Goal: Information Seeking & Learning: Check status

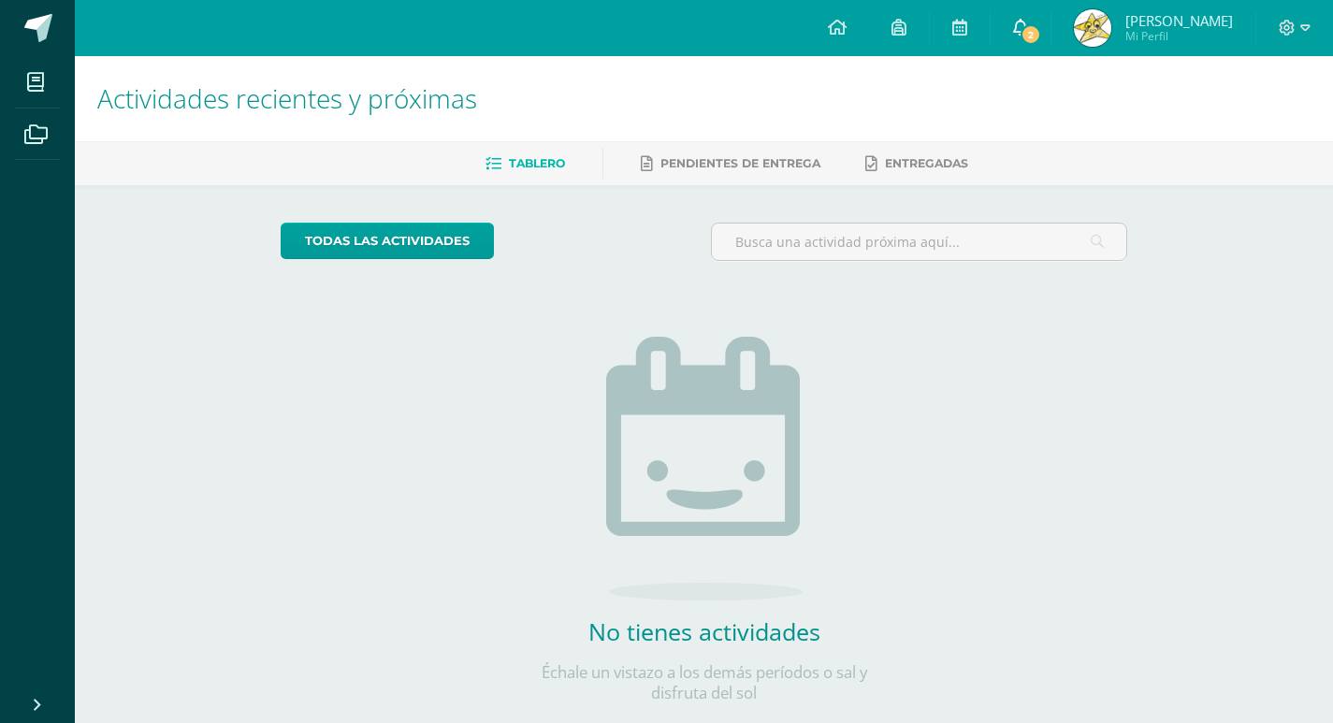
click at [1024, 15] on link "2" at bounding box center [1021, 28] width 60 height 56
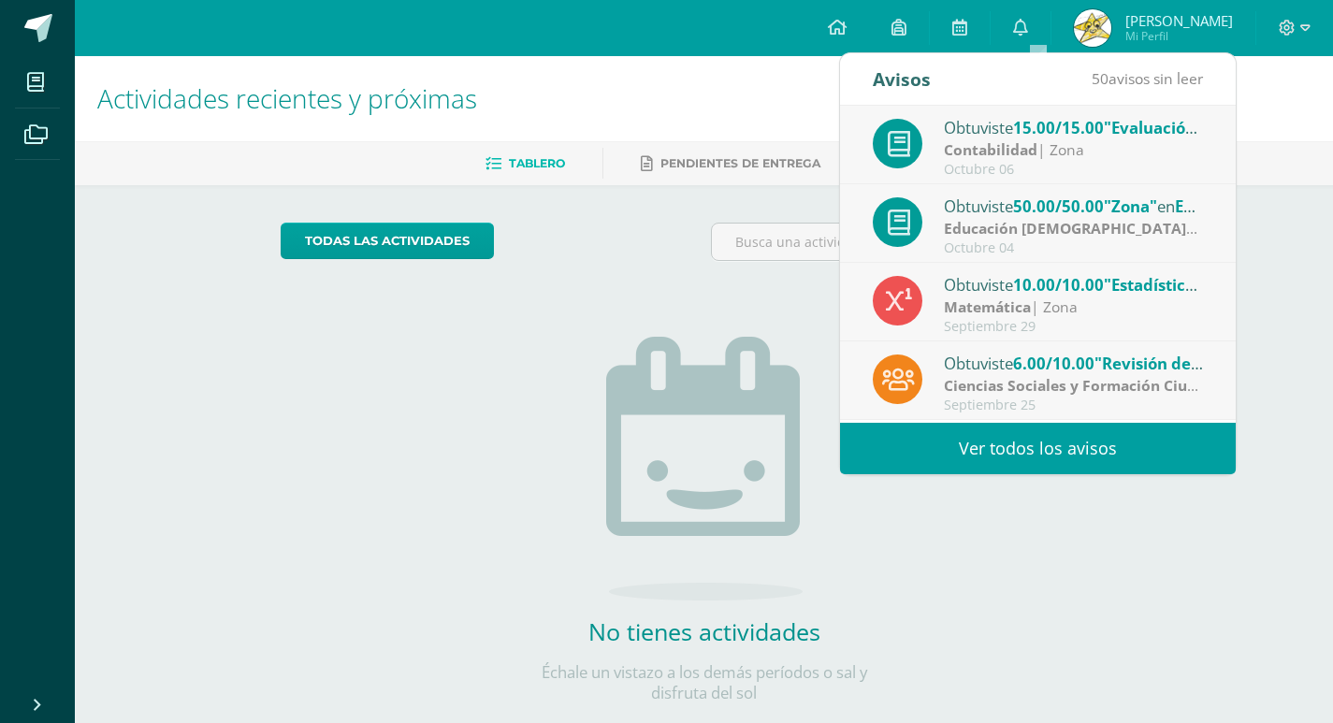
click at [1087, 132] on span "15.00/15.00" at bounding box center [1058, 128] width 91 height 22
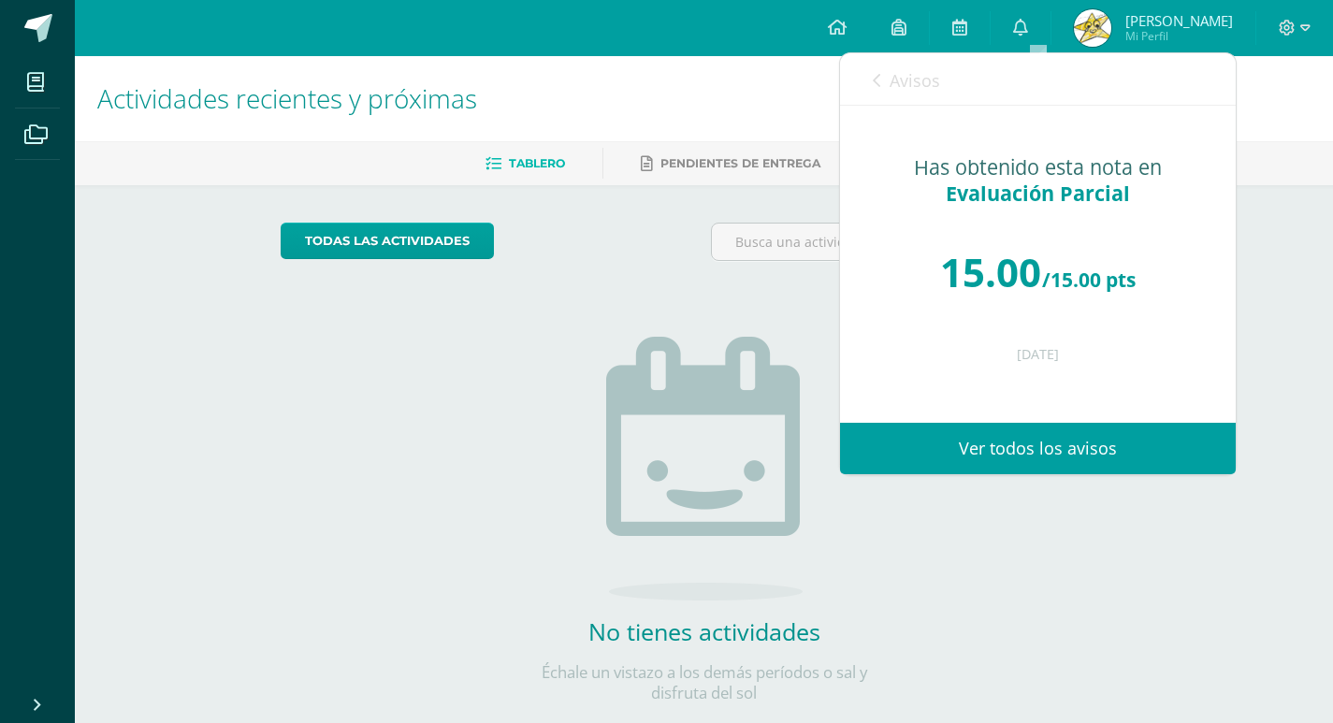
click at [920, 79] on span "Avisos" at bounding box center [915, 80] width 51 height 22
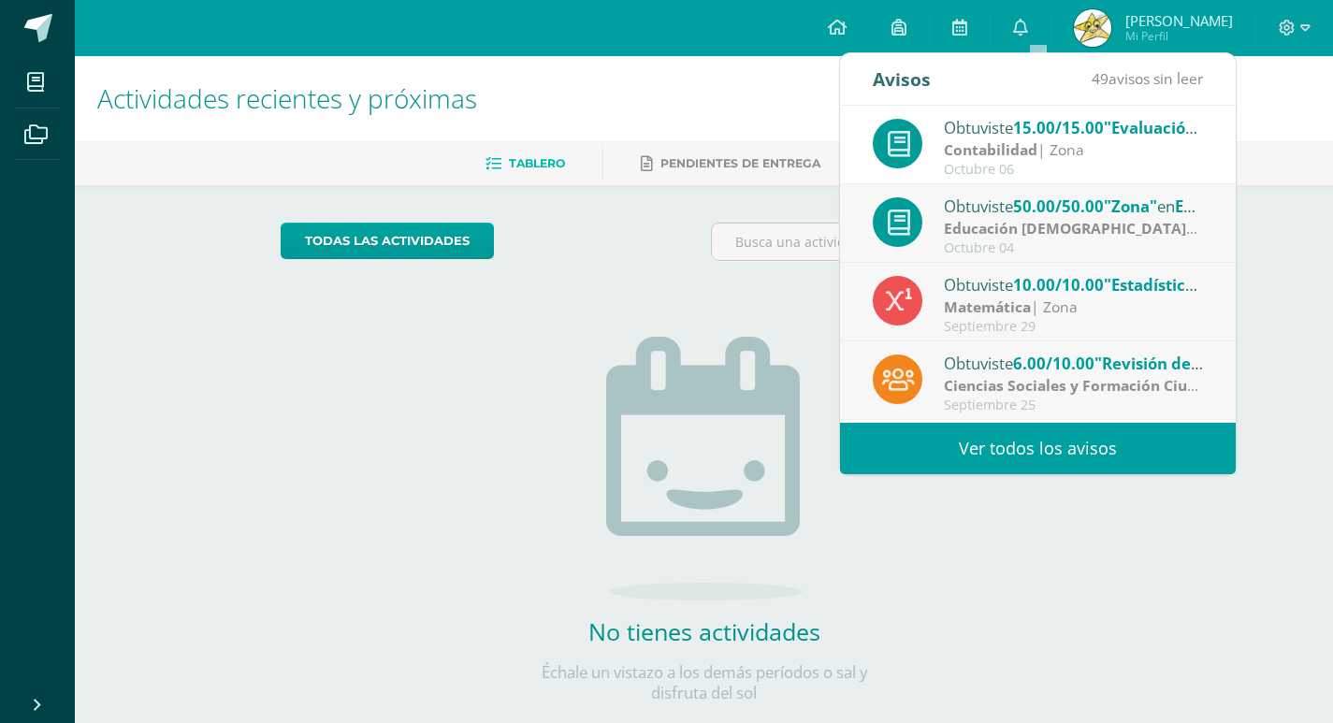
click at [961, 201] on div "Obtuviste 50.00/50.00 "Zona" en Educación Cristiana" at bounding box center [1074, 206] width 260 height 24
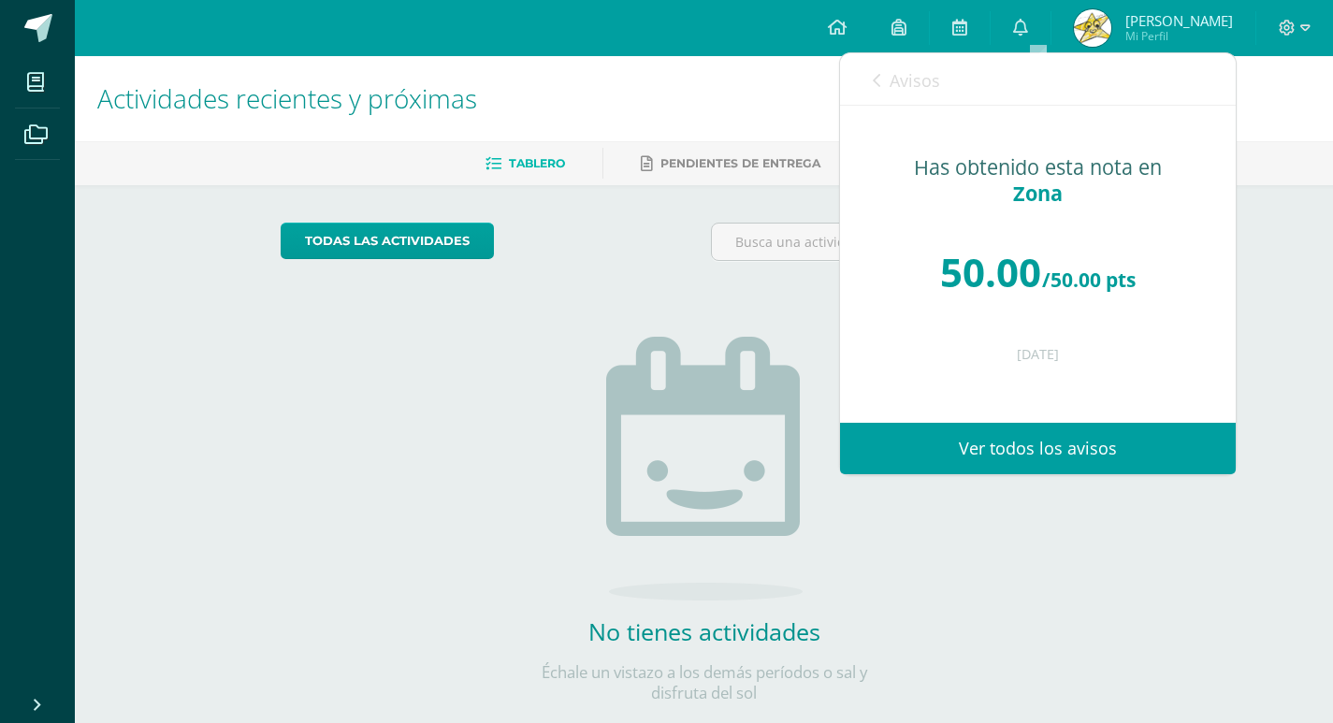
click at [886, 76] on link "Avisos" at bounding box center [906, 79] width 67 height 53
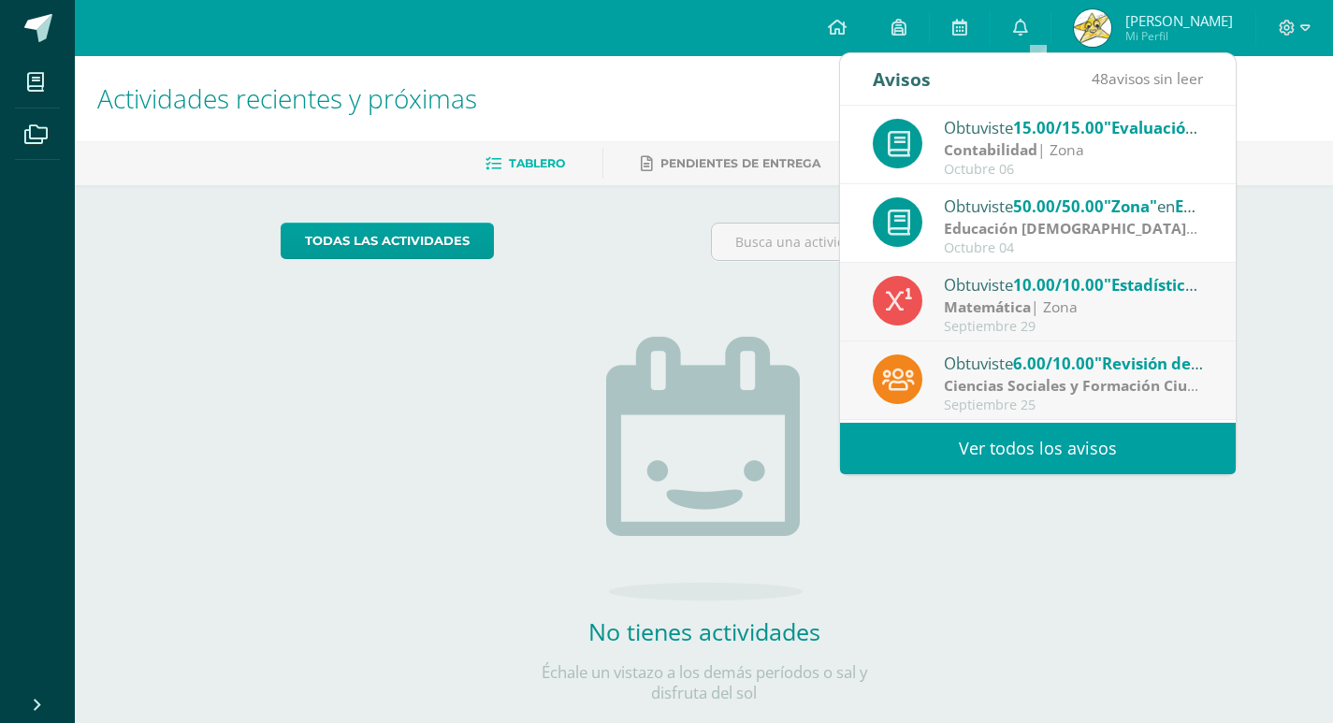
click at [724, 95] on h1 "Actividades recientes y próximas" at bounding box center [703, 98] width 1213 height 85
